Goal: Information Seeking & Learning: Understand process/instructions

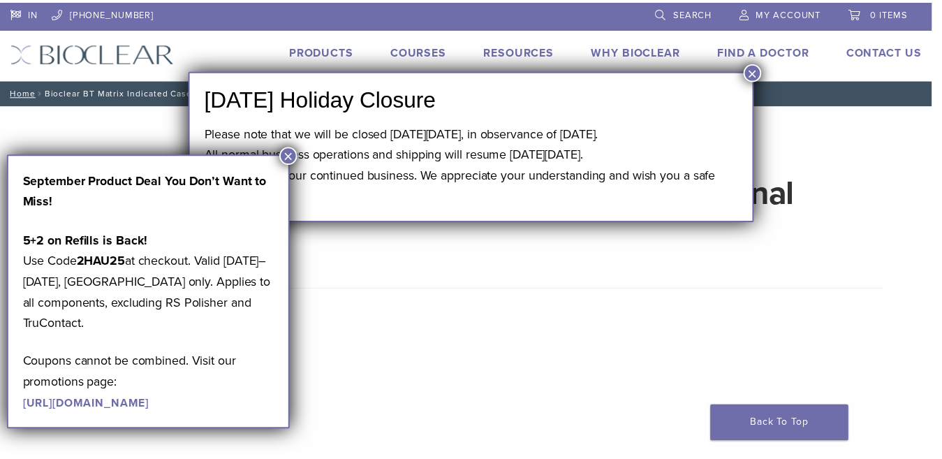
scroll to position [716, 0]
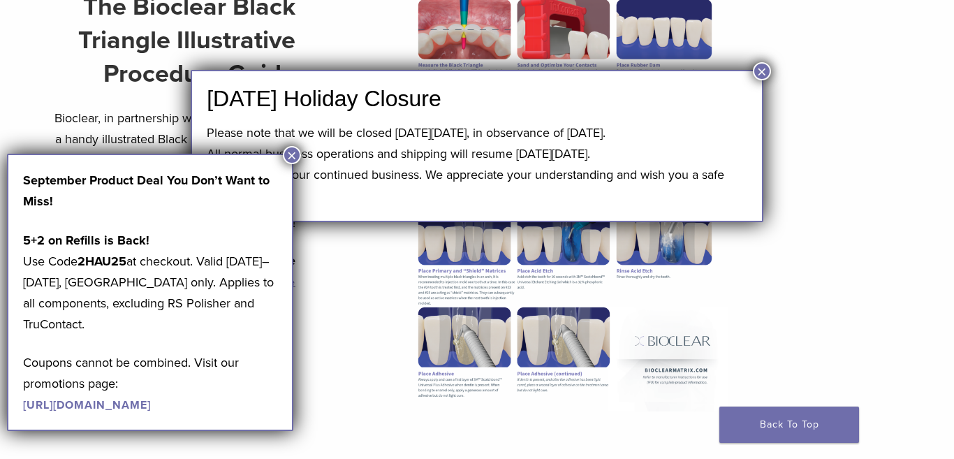
click at [762, 73] on button "×" at bounding box center [762, 71] width 18 height 18
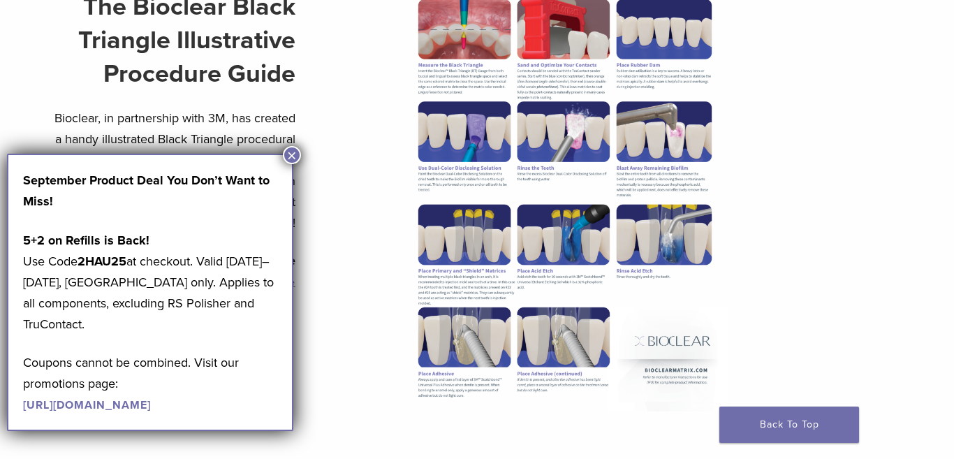
click at [287, 151] on button "×" at bounding box center [292, 155] width 18 height 18
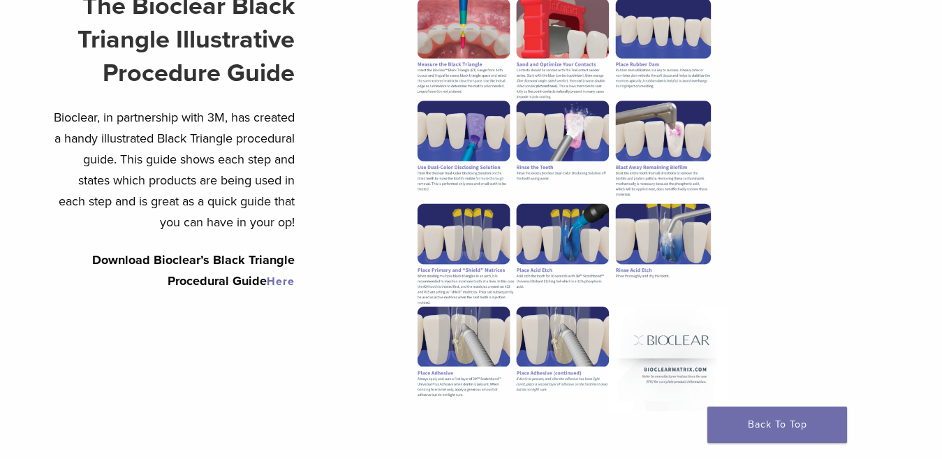
click at [278, 276] on link "Here" at bounding box center [281, 281] width 28 height 14
